Goal: Task Accomplishment & Management: Manage account settings

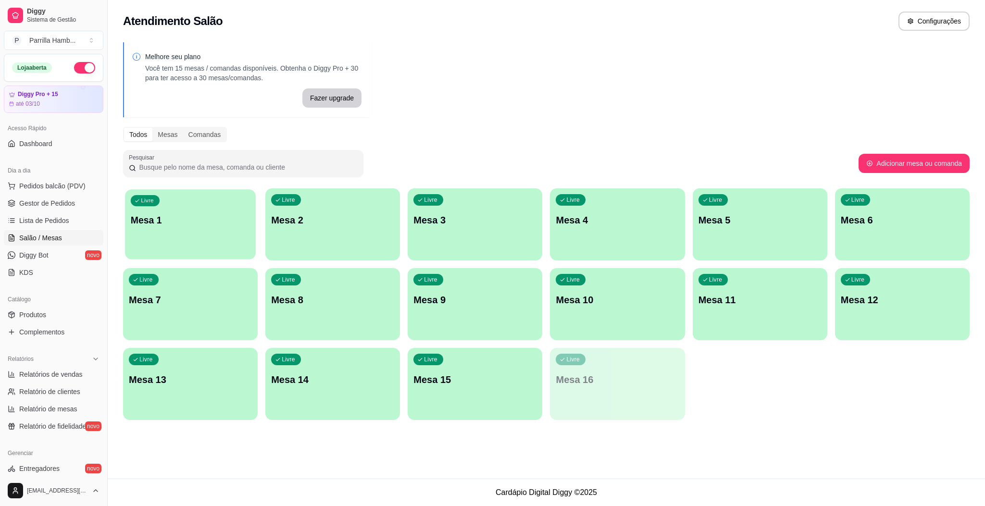
click at [184, 216] on p "Mesa 1" at bounding box center [190, 220] width 119 height 13
click at [51, 201] on span "Gestor de Pedidos" at bounding box center [47, 204] width 56 height 10
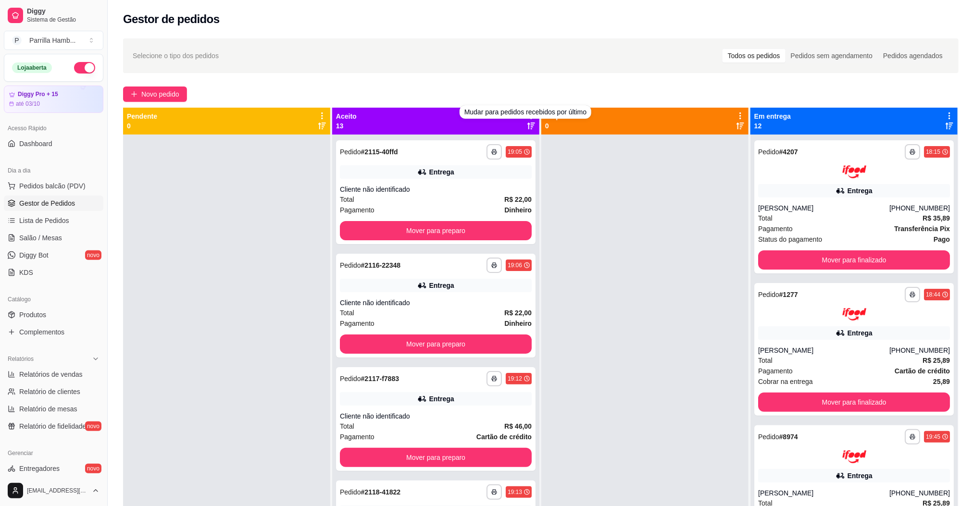
click at [526, 90] on div "Novo pedido" at bounding box center [541, 94] width 836 height 15
click at [526, 92] on div "Novo pedido" at bounding box center [541, 94] width 836 height 15
click at [527, 116] on icon at bounding box center [531, 116] width 9 height 9
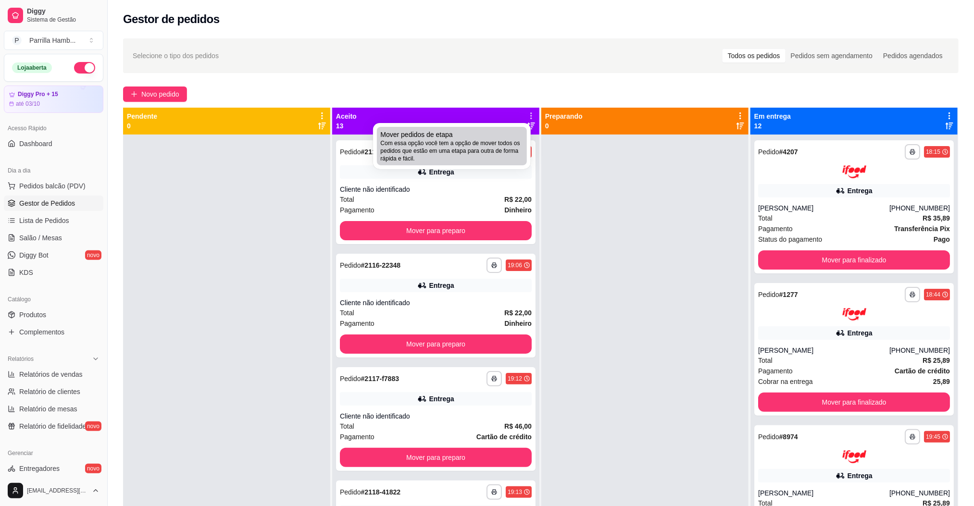
click at [500, 143] on span "Com essa opção você tem a opção de mover todos os pedidos que estão em uma etap…" at bounding box center [452, 150] width 142 height 23
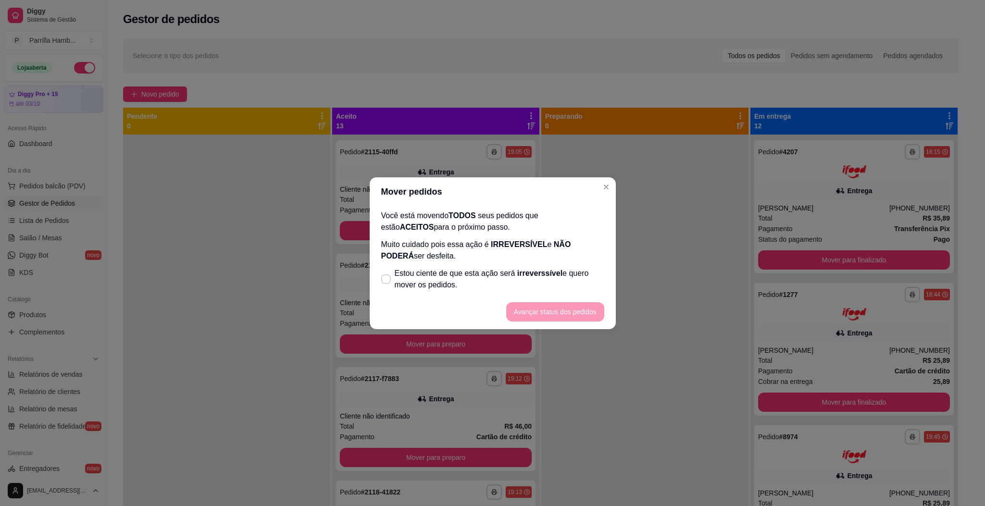
click at [456, 249] on p "Muito cuidado pois essa ação é IRREVERSÍVEL e NÃO PODERÁ ser desfeita." at bounding box center [492, 250] width 223 height 23
click at [462, 268] on span "Estou ciente de que esta ação será irreverssível e quero mover os pedidos." at bounding box center [500, 279] width 210 height 23
click at [387, 281] on input "Estou ciente de que esta ação será irreverssível e quero mover os pedidos." at bounding box center [384, 284] width 6 height 6
checkbox input "true"
click at [538, 306] on button "Avançar status dos pedidos" at bounding box center [555, 311] width 98 height 19
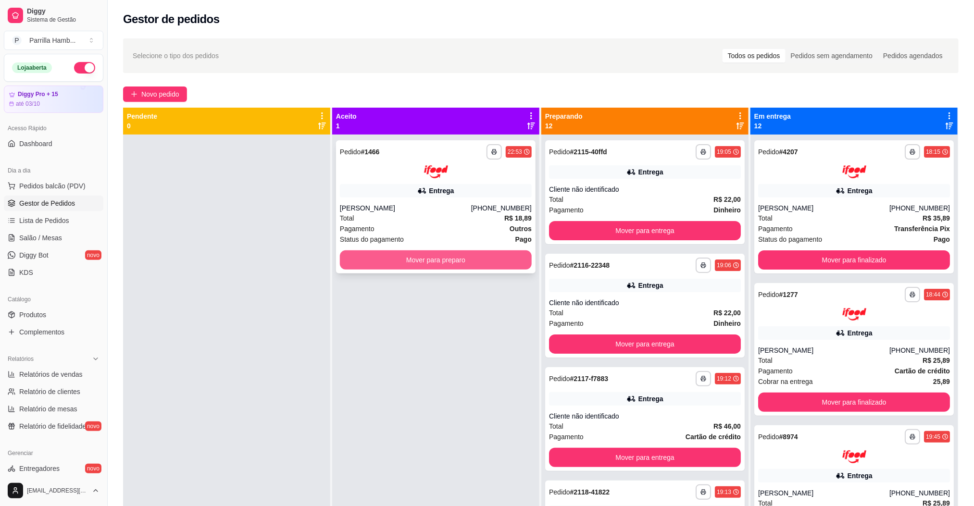
click at [483, 265] on button "Mover para preparo" at bounding box center [436, 260] width 192 height 19
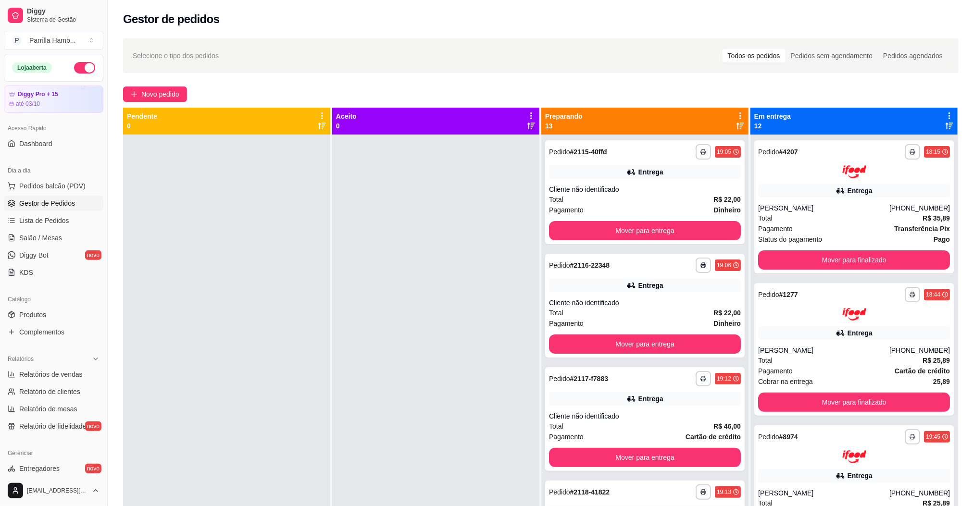
click at [736, 114] on icon at bounding box center [740, 116] width 9 height 9
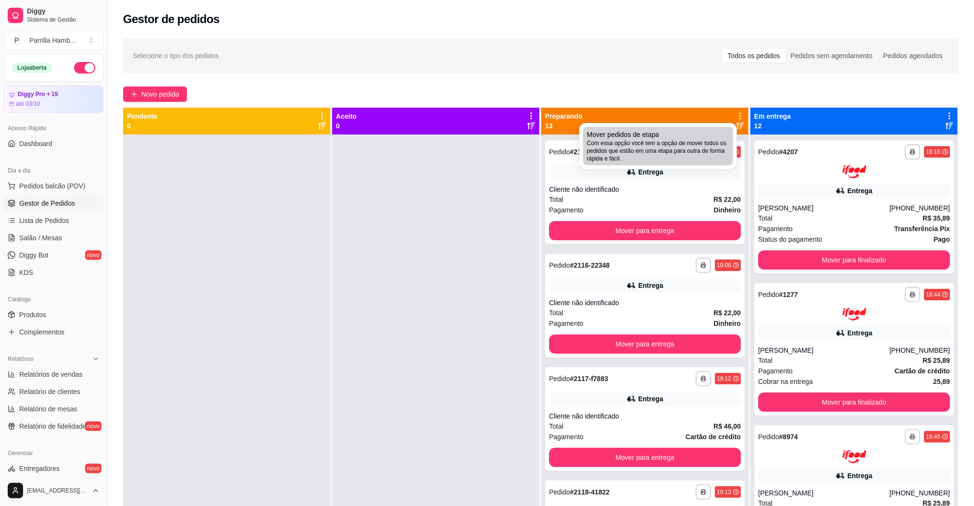
click at [701, 149] on span "Com essa opção você tem a opção de mover todos os pedidos que estão em uma etap…" at bounding box center [658, 150] width 142 height 23
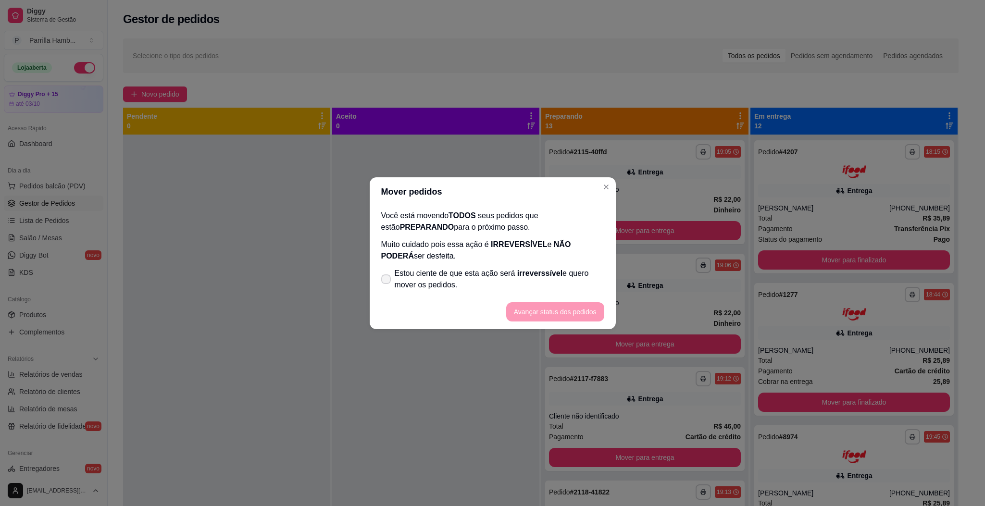
click at [454, 276] on span "Estou ciente de que esta ação será irreverssível e quero mover os pedidos." at bounding box center [500, 279] width 210 height 23
click at [387, 281] on input "Estou ciente de que esta ação será irreverssível e quero mover os pedidos." at bounding box center [384, 284] width 6 height 6
checkbox input "true"
click at [522, 312] on button "Avançar status dos pedidos" at bounding box center [555, 311] width 95 height 19
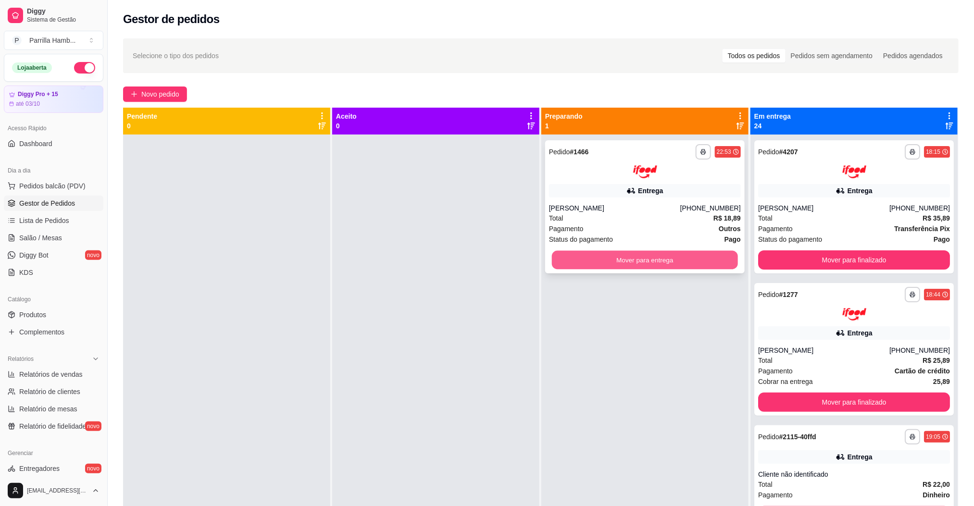
click at [619, 256] on button "Mover para entrega" at bounding box center [645, 260] width 186 height 19
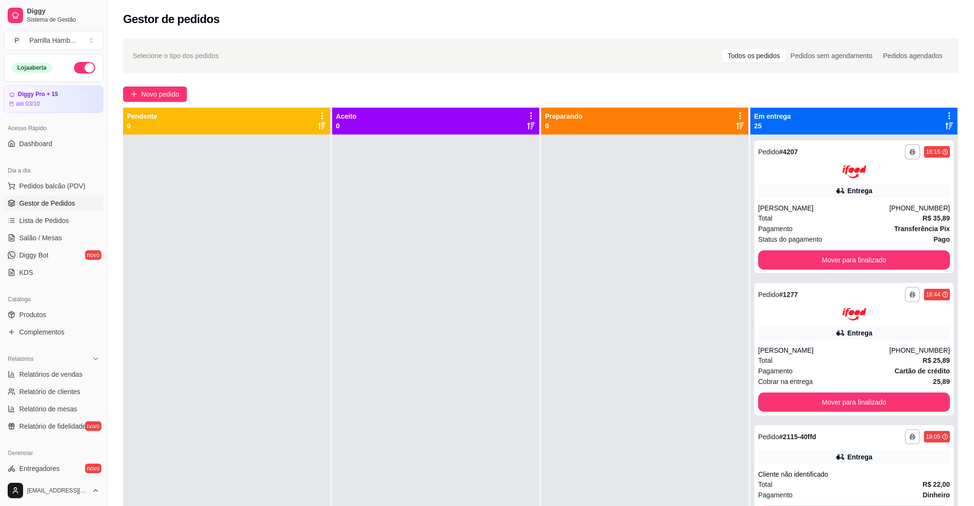
click at [934, 109] on div "Em entrega 25" at bounding box center [854, 121] width 207 height 27
click at [937, 117] on div "Mudar para pedidos recebidos por último" at bounding box center [901, 111] width 132 height 13
click at [899, 89] on div "Novo pedido" at bounding box center [541, 94] width 836 height 15
click at [945, 117] on icon at bounding box center [949, 116] width 9 height 9
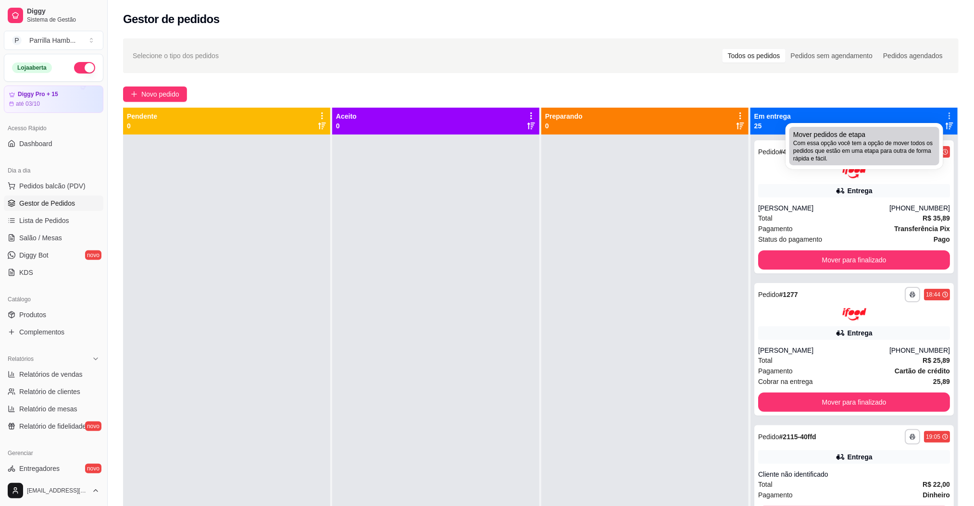
click at [897, 142] on span "Com essa opção você tem a opção de mover todos os pedidos que estão em uma etap…" at bounding box center [864, 150] width 142 height 23
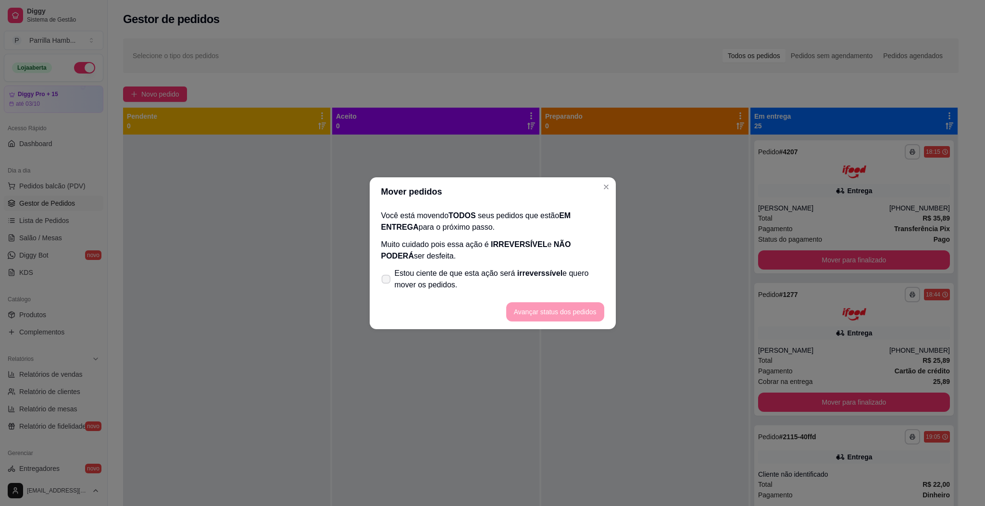
click at [490, 282] on span "Estou ciente de que esta ação será irreverssível e quero mover os pedidos." at bounding box center [500, 279] width 210 height 23
click at [387, 282] on input "Estou ciente de que esta ação será irreverssível e quero mover os pedidos." at bounding box center [384, 284] width 6 height 6
checkbox input "true"
click at [547, 309] on button "Avançar status dos pedidos" at bounding box center [555, 311] width 98 height 19
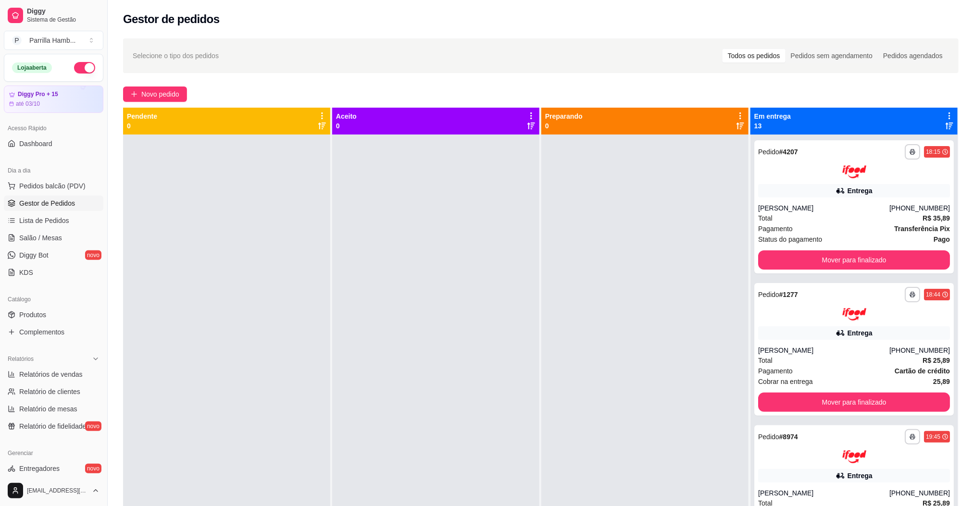
click at [534, 299] on div at bounding box center [435, 388] width 207 height 506
click at [945, 114] on icon at bounding box center [949, 116] width 9 height 9
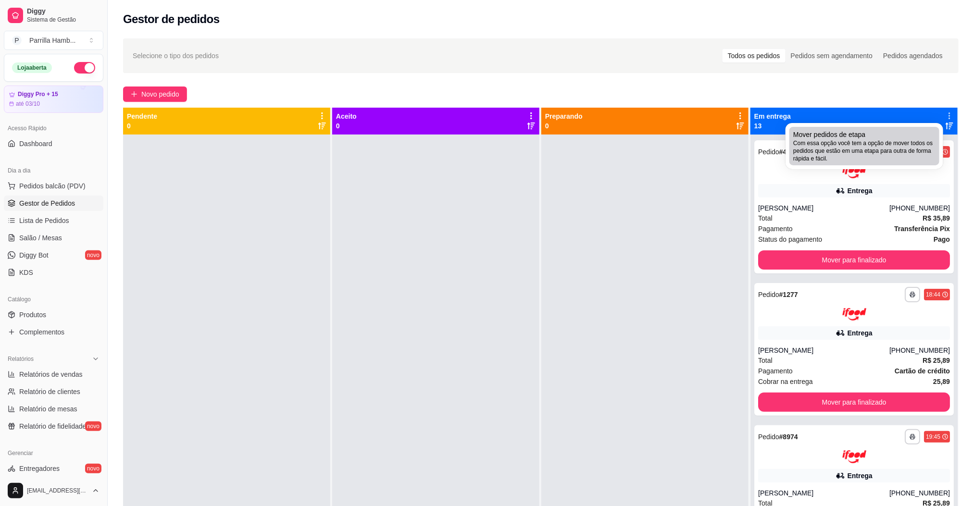
click at [914, 139] on span "Com essa opção você tem a opção de mover todos os pedidos que estão em uma etap…" at bounding box center [864, 150] width 142 height 23
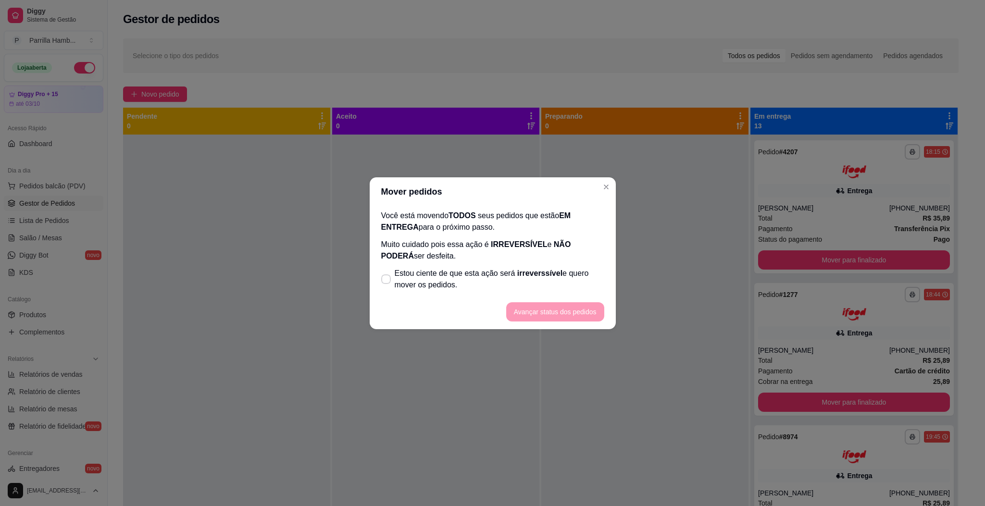
drag, startPoint x: 378, startPoint y: 229, endPoint x: 387, endPoint y: 238, distance: 12.9
click at [381, 231] on div "Você está movendo TODOS seus pedidos que estão EM ENTREGA para o próximo passo.…" at bounding box center [493, 250] width 246 height 88
click at [433, 269] on span "Estou ciente de que esta ação será irreverssível e quero mover os pedidos." at bounding box center [500, 279] width 210 height 23
click at [387, 281] on input "Estou ciente de que esta ação será irreverssível e quero mover os pedidos." at bounding box center [384, 284] width 6 height 6
checkbox input "true"
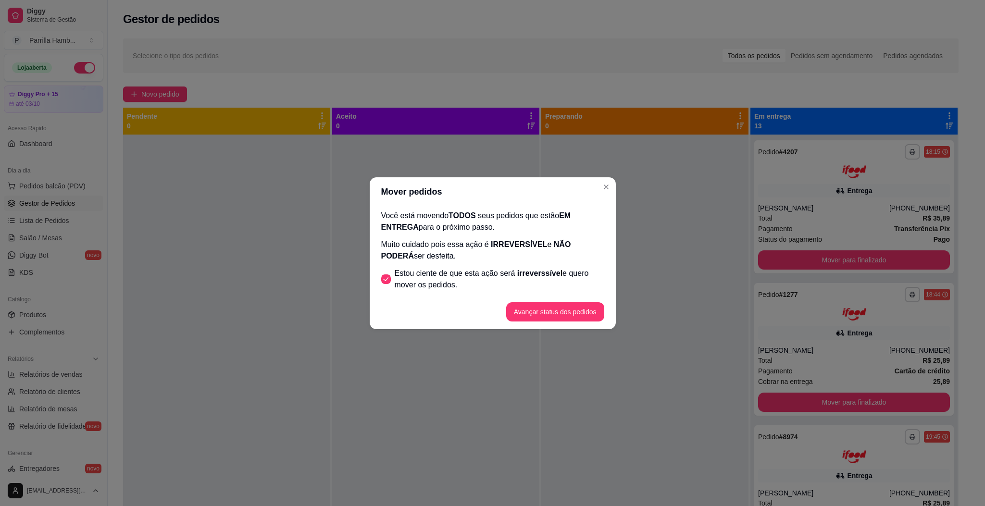
click at [569, 308] on button "Avançar status dos pedidos" at bounding box center [555, 311] width 98 height 19
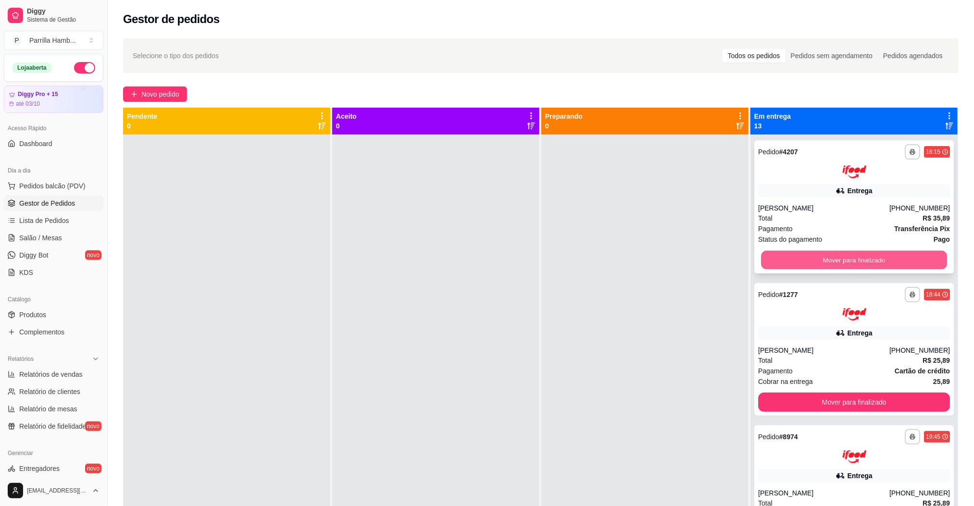
click at [853, 254] on button "Mover para finalizado" at bounding box center [854, 260] width 186 height 19
click at [852, 254] on div "Mover para finalizado" at bounding box center [854, 260] width 192 height 19
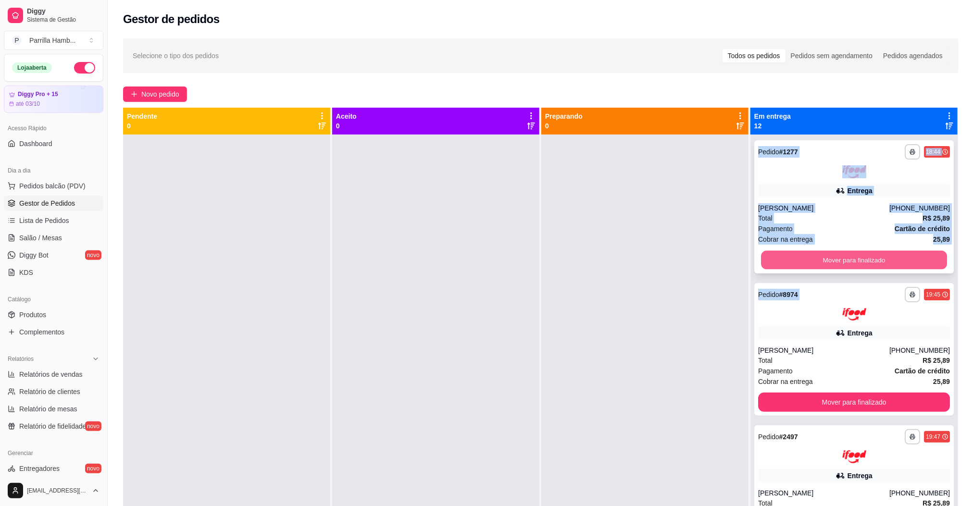
click at [852, 254] on button "Mover para finalizado" at bounding box center [854, 260] width 186 height 19
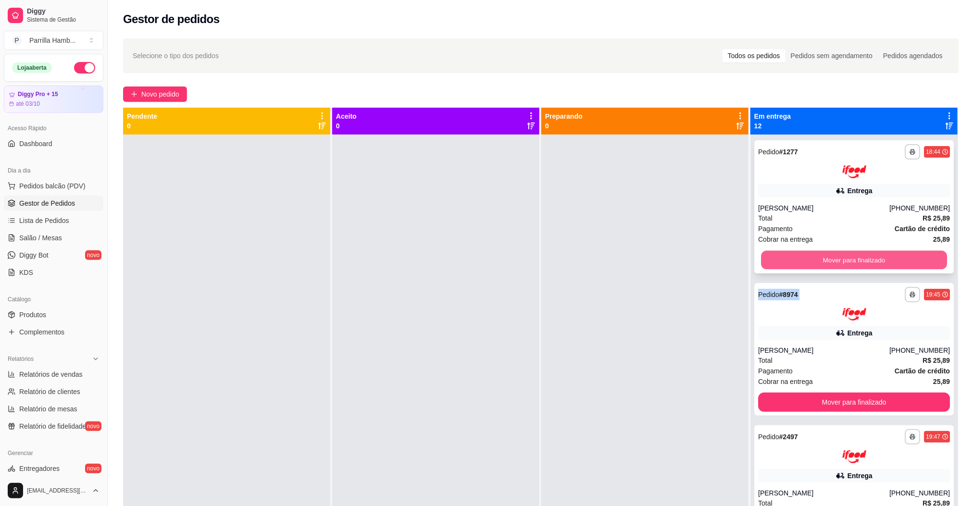
click at [852, 254] on div "Mover para finalizado" at bounding box center [854, 260] width 192 height 19
click at [852, 254] on button "Mover para finalizado" at bounding box center [854, 260] width 186 height 19
click at [852, 254] on div "Mover para finalizado" at bounding box center [854, 260] width 192 height 19
click at [852, 254] on button "Mover para finalizado" at bounding box center [854, 260] width 186 height 19
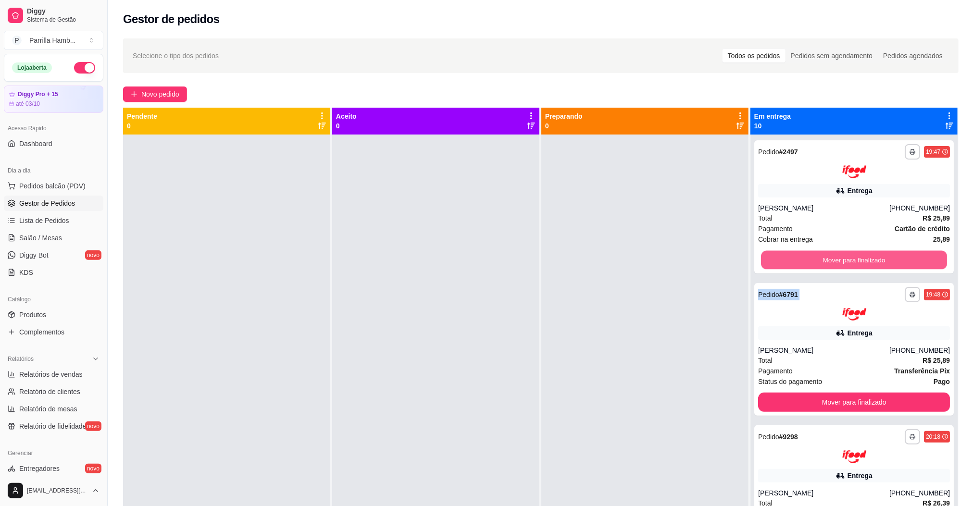
click at [852, 254] on div "Mover para finalizado" at bounding box center [854, 260] width 192 height 19
click at [852, 254] on button "Mover para finalizado" at bounding box center [854, 260] width 186 height 19
click at [852, 254] on div "Mover para finalizado" at bounding box center [854, 260] width 192 height 19
click at [852, 254] on button "Mover para finalizado" at bounding box center [854, 260] width 192 height 19
click at [852, 254] on div "Mover para finalizado" at bounding box center [854, 260] width 192 height 19
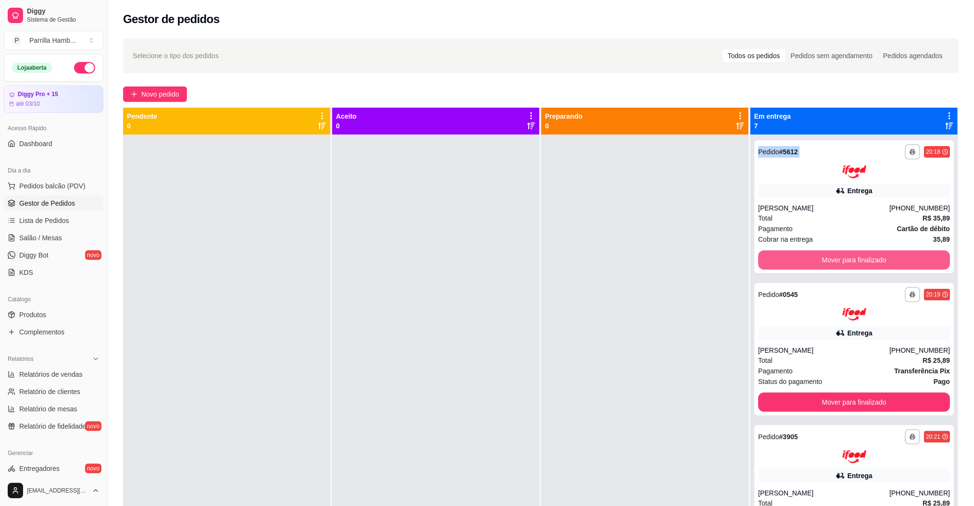
click at [852, 254] on button "Mover para finalizado" at bounding box center [854, 260] width 192 height 19
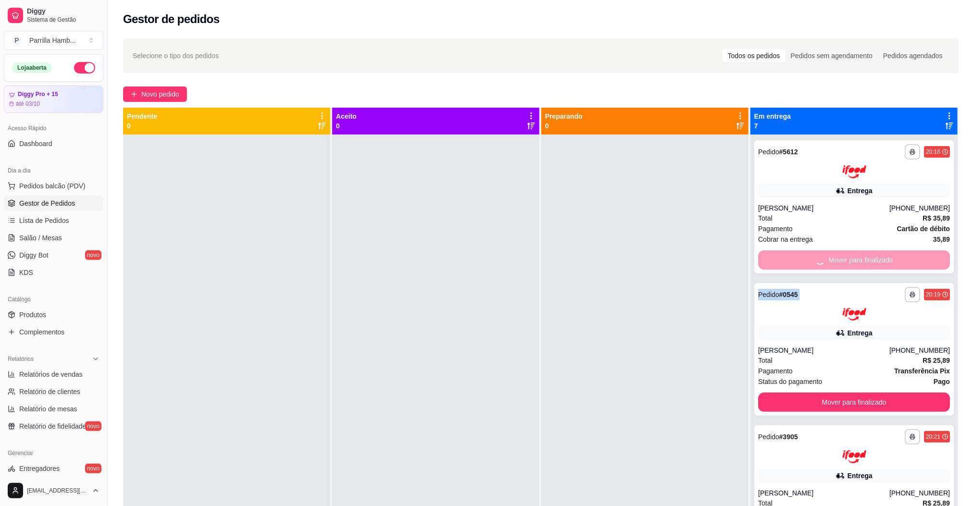
click at [852, 254] on div "Mover para finalizado" at bounding box center [854, 260] width 192 height 19
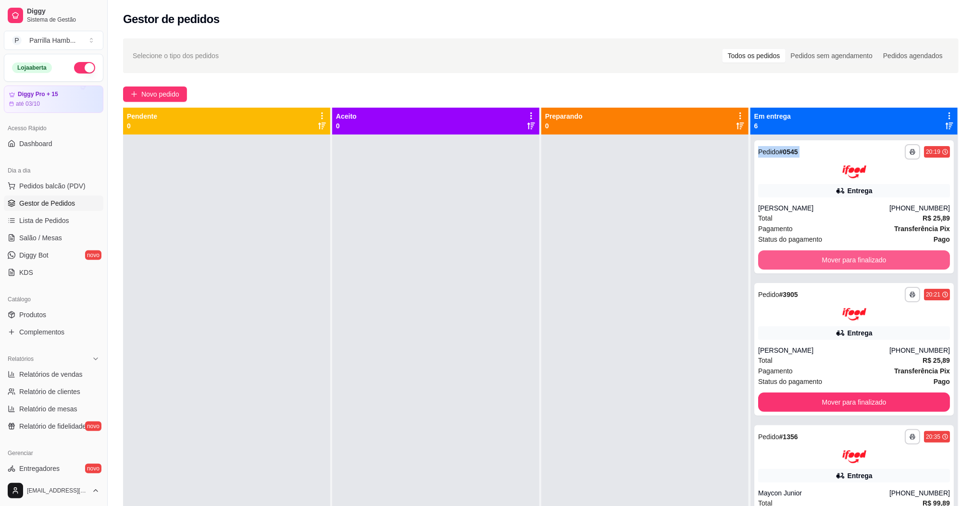
click at [852, 254] on button "Mover para finalizado" at bounding box center [854, 260] width 192 height 19
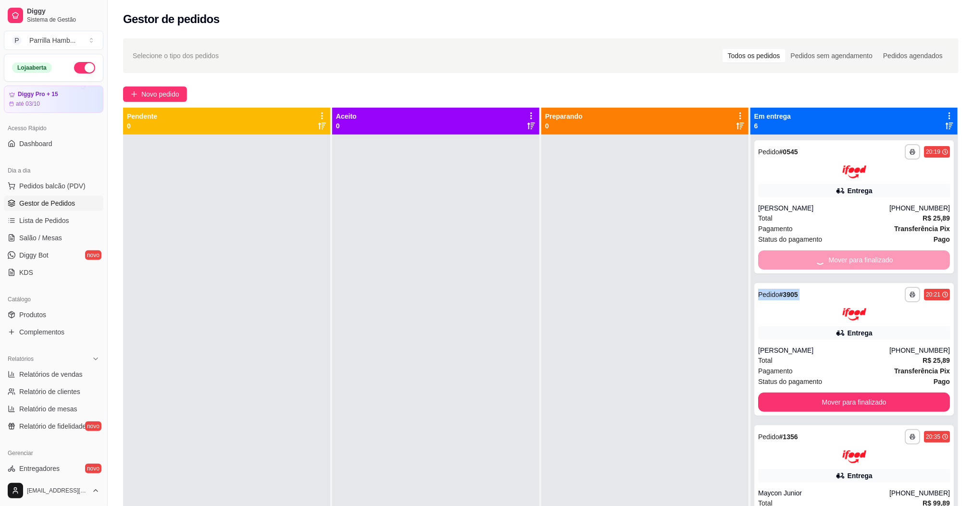
click at [852, 254] on div "Mover para finalizado" at bounding box center [854, 260] width 192 height 19
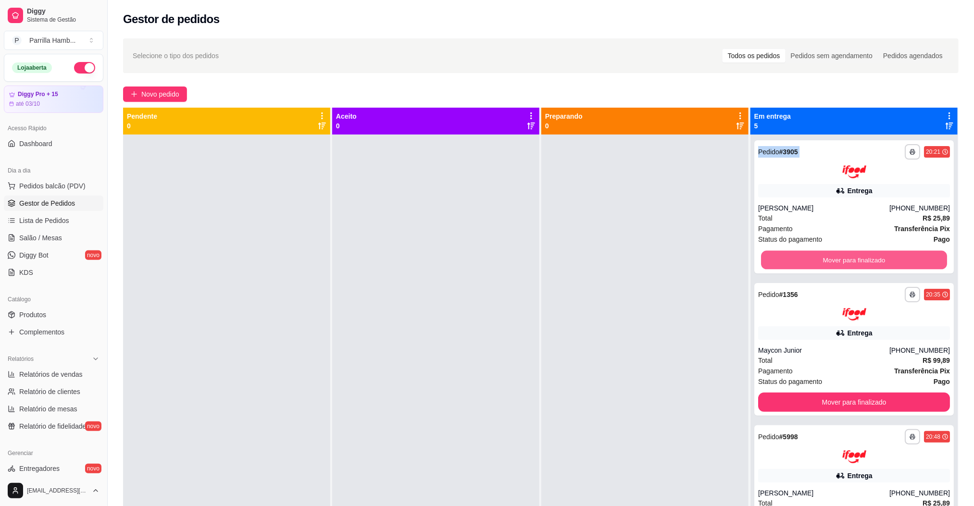
click at [852, 254] on button "Mover para finalizado" at bounding box center [854, 260] width 186 height 19
click at [852, 254] on div "Mover para finalizado" at bounding box center [854, 260] width 192 height 19
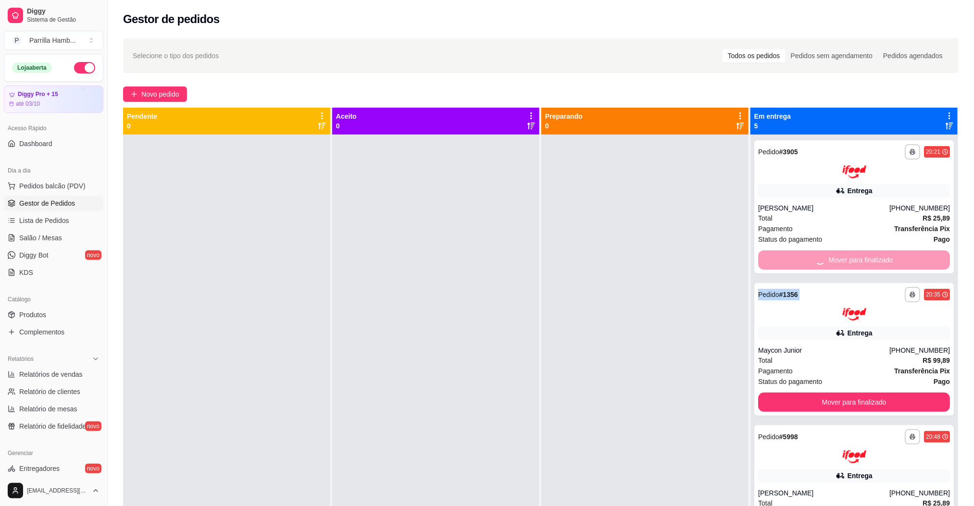
click at [852, 254] on button "Mover para finalizado" at bounding box center [854, 260] width 192 height 19
click at [852, 254] on div "Mover para finalizado" at bounding box center [854, 260] width 192 height 19
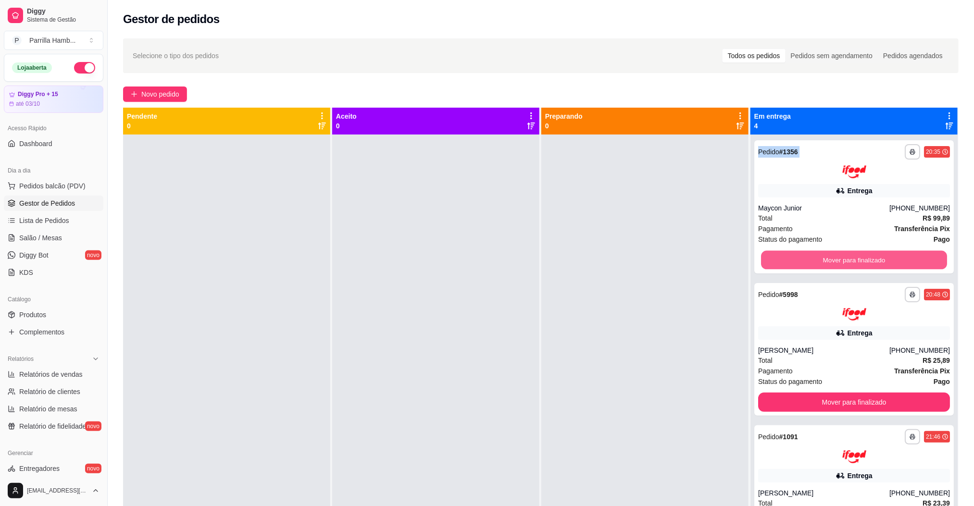
click at [852, 254] on button "Mover para finalizado" at bounding box center [854, 260] width 186 height 19
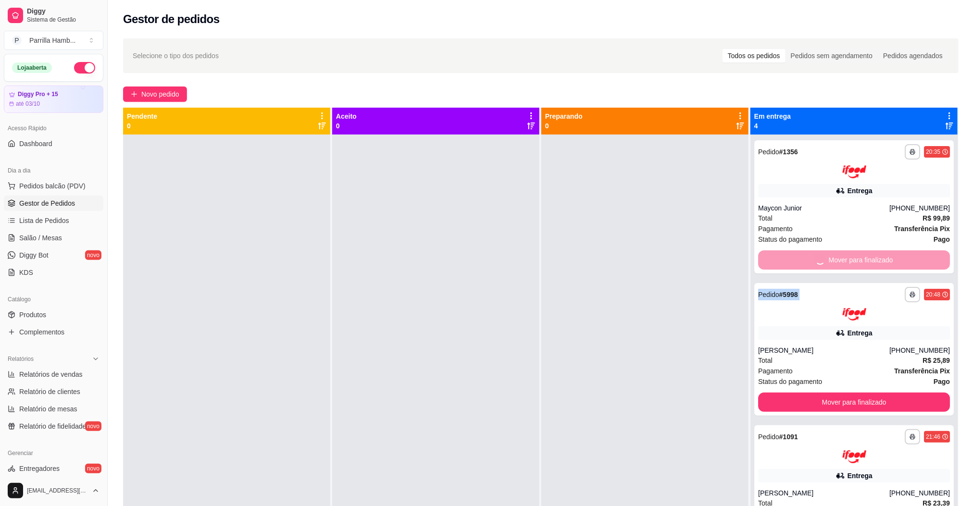
click at [852, 254] on div "Mover para finalizado" at bounding box center [854, 260] width 192 height 19
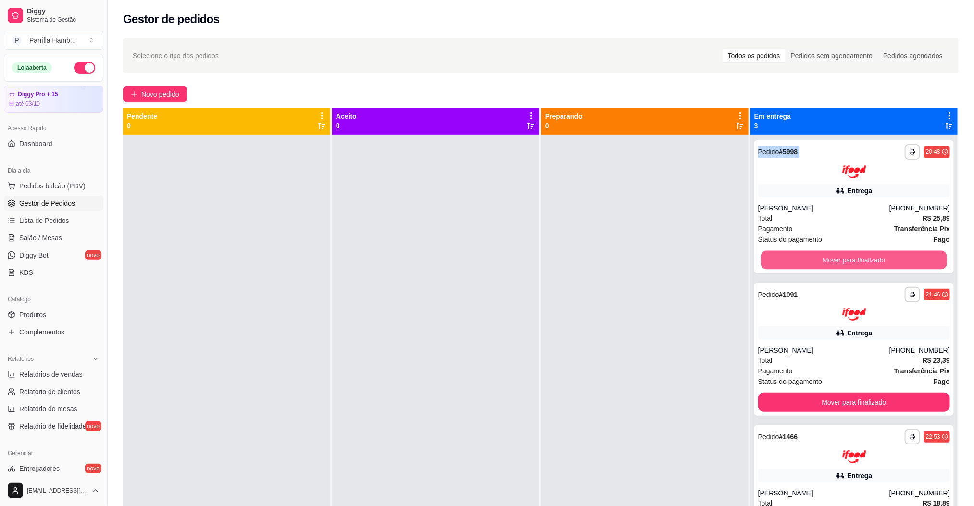
click at [852, 254] on button "Mover para finalizado" at bounding box center [854, 260] width 186 height 19
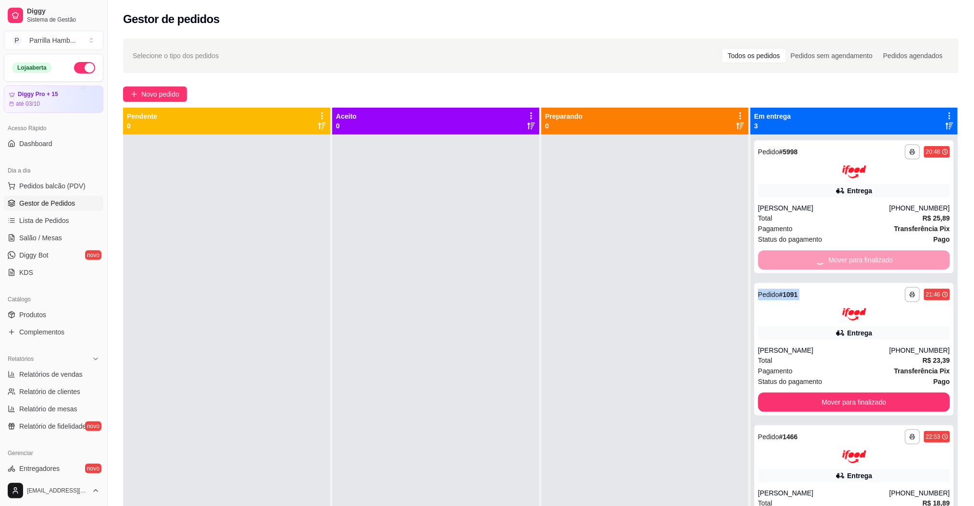
click at [852, 254] on div "Mover para finalizado" at bounding box center [854, 260] width 192 height 19
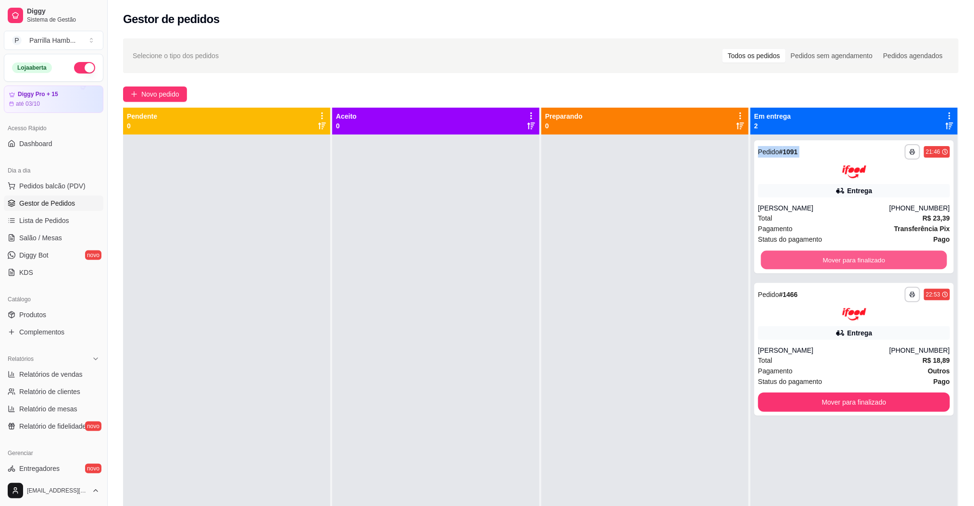
click at [852, 254] on button "Mover para finalizado" at bounding box center [854, 260] width 186 height 19
click at [852, 254] on div "Mover para finalizado" at bounding box center [854, 260] width 192 height 19
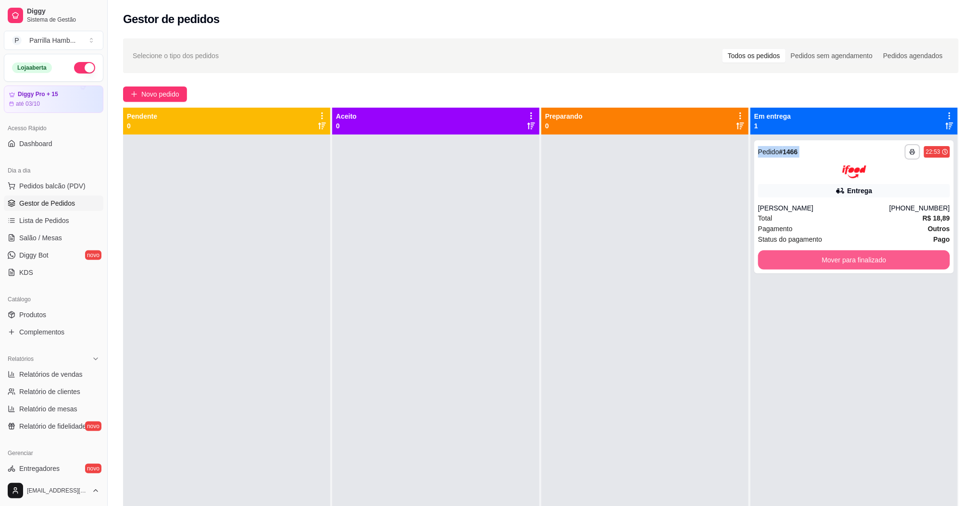
click at [852, 254] on button "Mover para finalizado" at bounding box center [854, 260] width 192 height 19
click at [852, 254] on div "Mover para finalizado" at bounding box center [854, 260] width 192 height 19
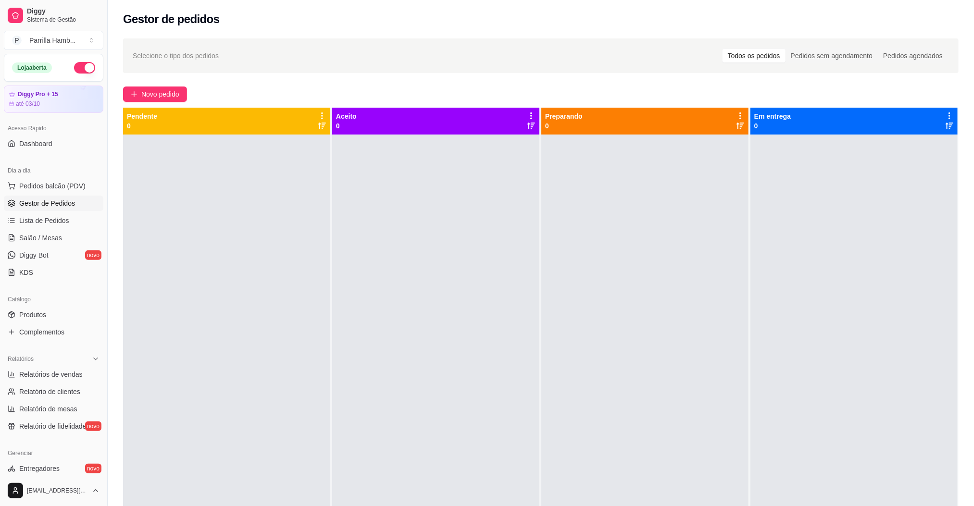
click at [852, 254] on div at bounding box center [854, 388] width 207 height 506
click at [41, 369] on link "Relatórios de vendas" at bounding box center [54, 374] width 100 height 15
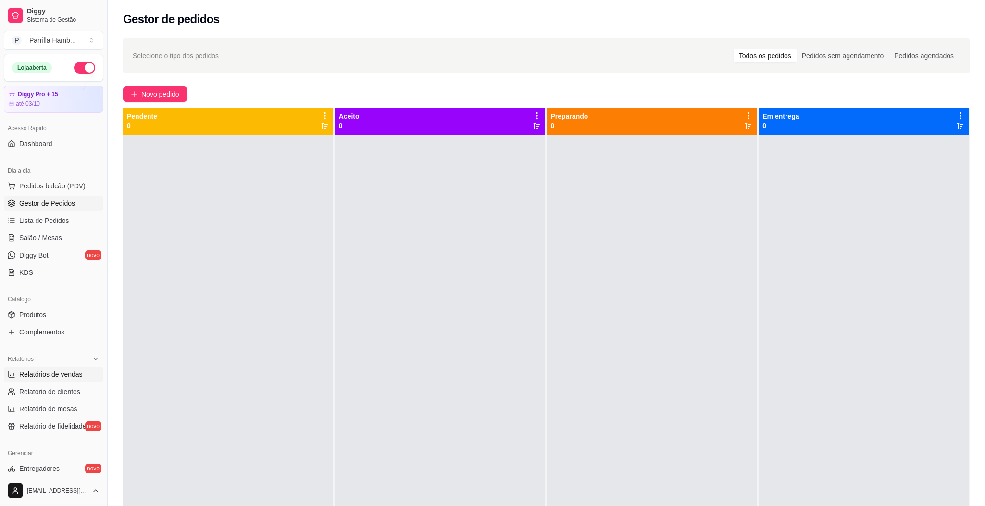
select select "ALL"
select select "0"
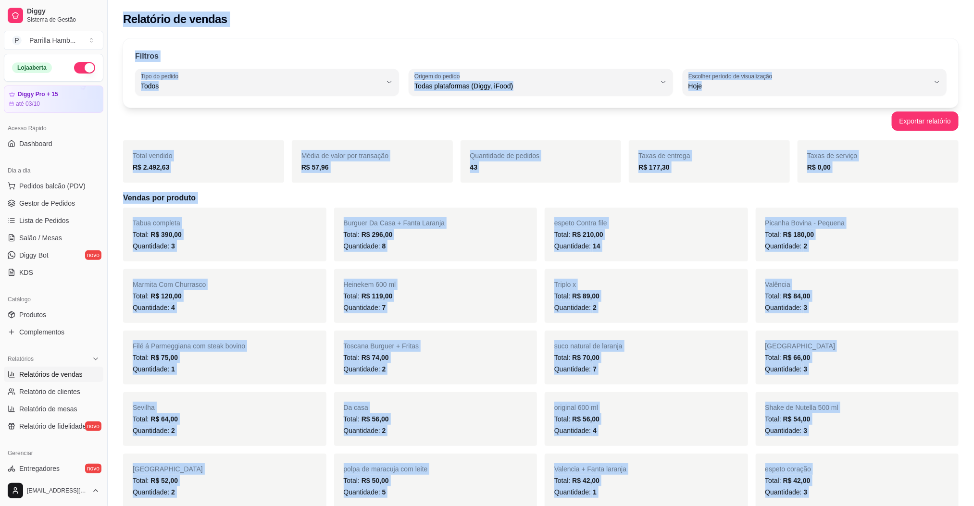
click at [721, 129] on div "Exportar relatório" at bounding box center [541, 121] width 836 height 19
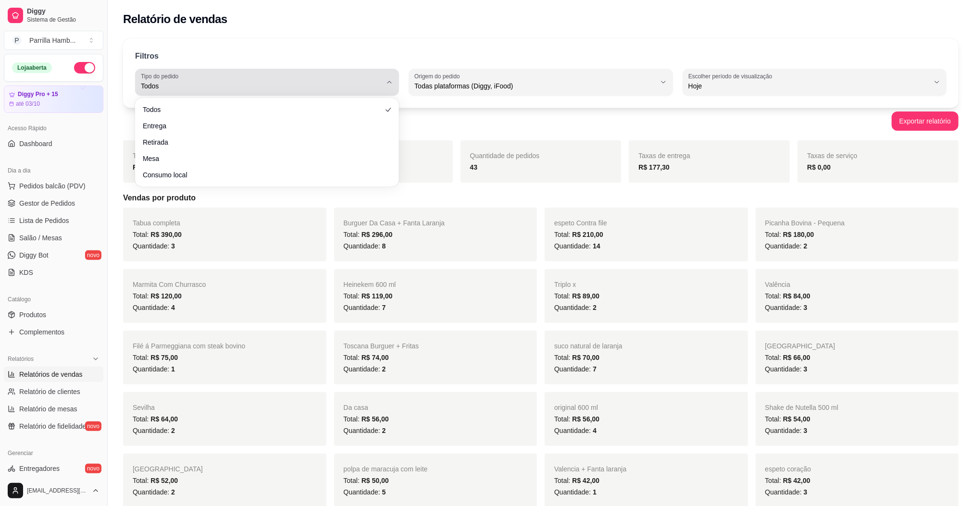
click at [214, 85] on span "Todos" at bounding box center [261, 86] width 241 height 10
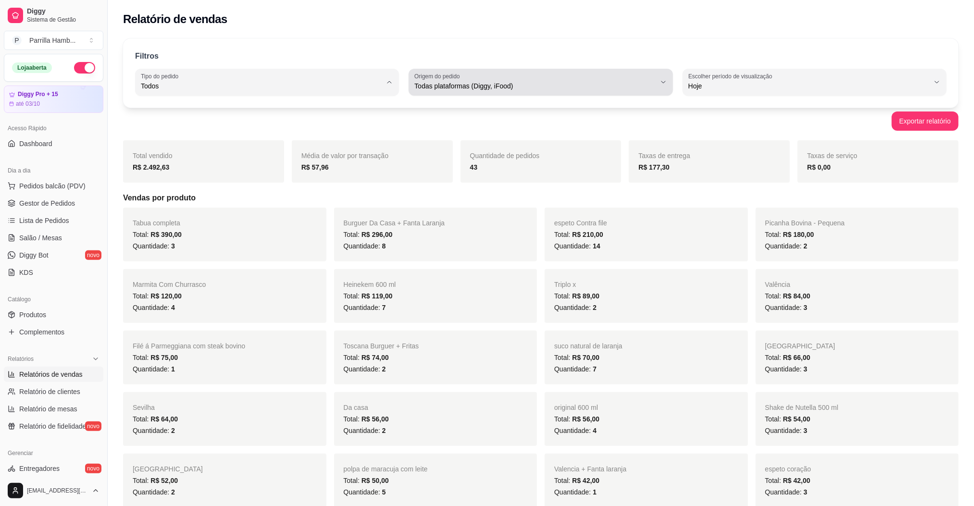
click at [464, 87] on span "Todas plataformas (Diggy, iFood)" at bounding box center [534, 86] width 241 height 10
click at [460, 129] on span "Diggy" at bounding box center [536, 124] width 229 height 9
type input "DIGGY"
select select "DIGGY"
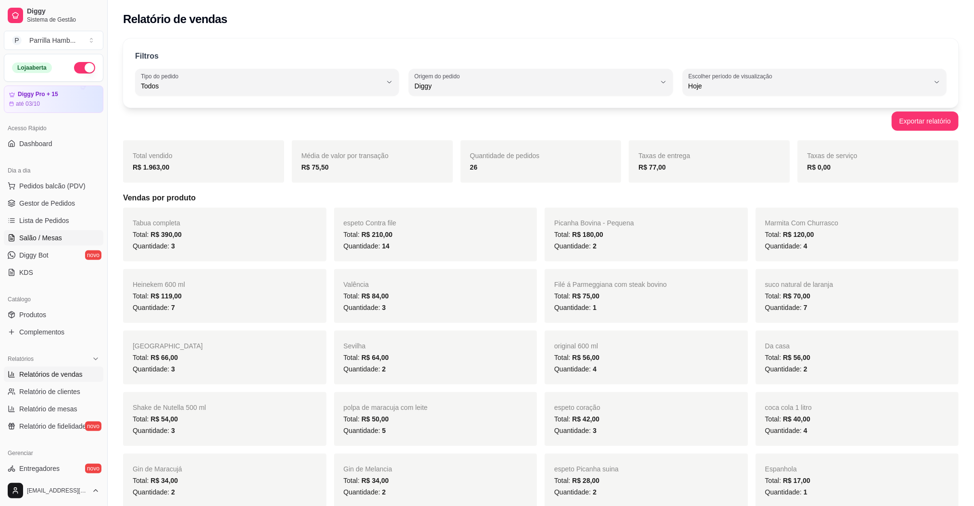
click at [31, 234] on span "Salão / Mesas" at bounding box center [40, 238] width 43 height 10
